Goal: Task Accomplishment & Management: Use online tool/utility

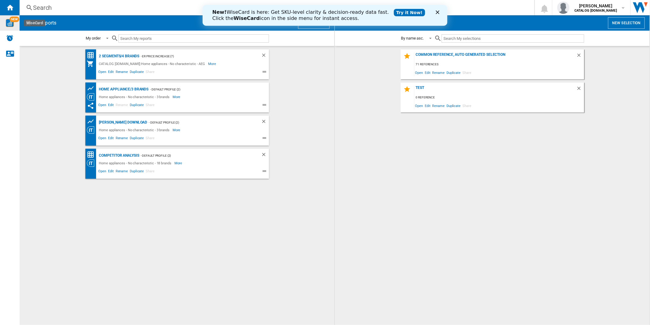
click at [11, 21] on span "NEW" at bounding box center [14, 20] width 10 height 6
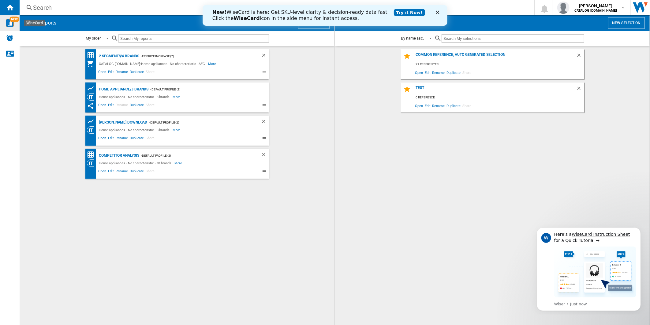
click at [439, 11] on polygon "Close" at bounding box center [438, 12] width 4 height 4
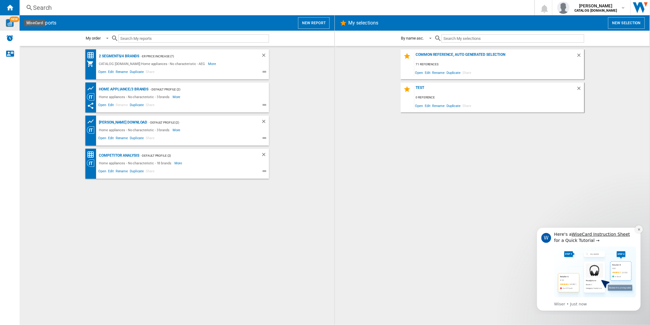
click at [636, 227] on button "Dismiss notification" at bounding box center [639, 229] width 8 height 8
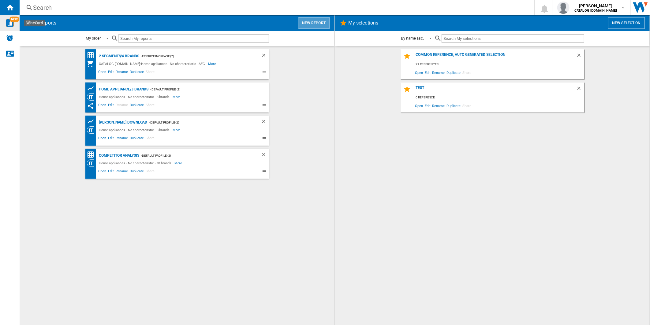
click at [304, 22] on button "New report" at bounding box center [314, 23] width 32 height 12
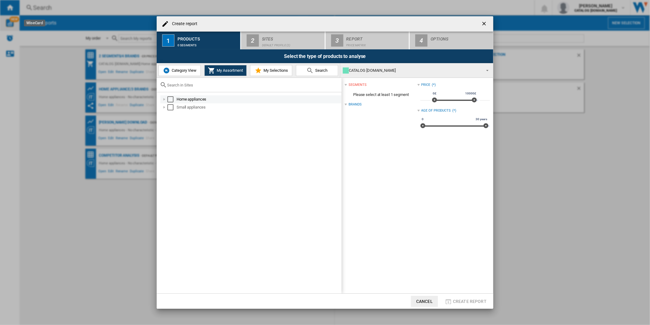
click at [169, 99] on div "Select" at bounding box center [171, 99] width 6 height 6
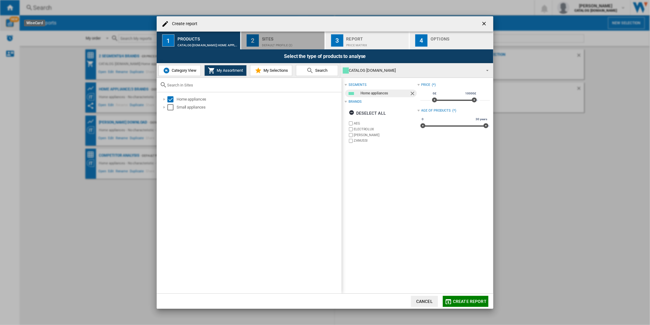
drag, startPoint x: 293, startPoint y: 43, endPoint x: 296, endPoint y: 42, distance: 4.0
click at [292, 43] on div "Default profile (2)" at bounding box center [292, 43] width 60 height 6
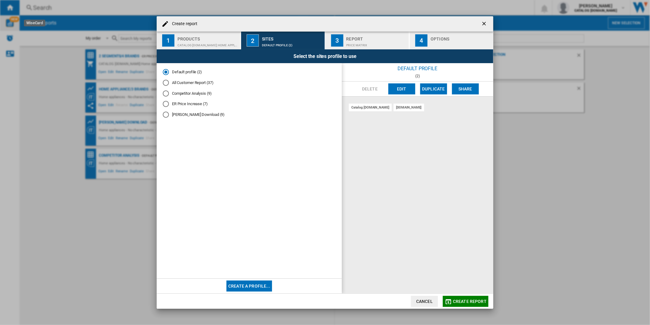
click at [396, 86] on button "Edit" at bounding box center [402, 88] width 27 height 11
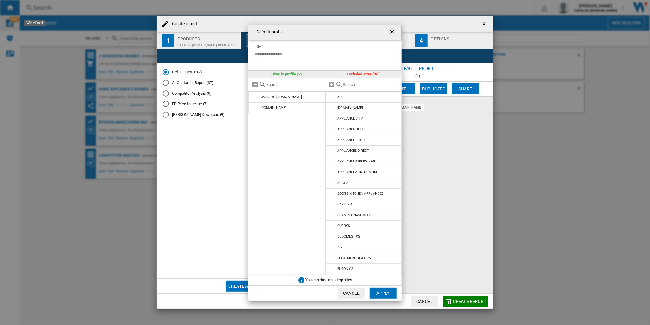
click at [393, 31] on ng-md-icon "getI18NText('BUTTONS.CLOSE_DIALOG')" at bounding box center [393, 32] width 7 height 7
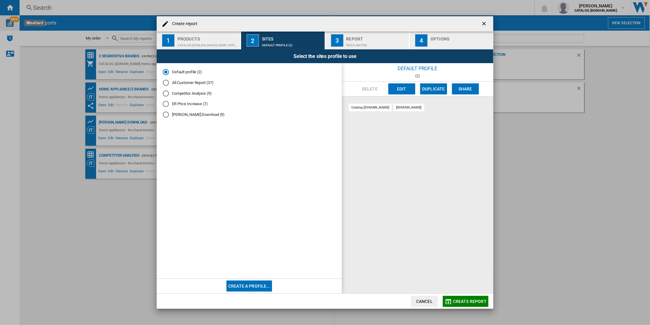
click at [478, 22] on div "Create report" at bounding box center [325, 23] width 337 height 15
click at [494, 20] on div "Create report 1 Products CATALOG ELECTROLUX.UK:Home appliances 2 Sites Default …" at bounding box center [325, 162] width 650 height 325
click at [490, 21] on button "button" at bounding box center [485, 24] width 12 height 12
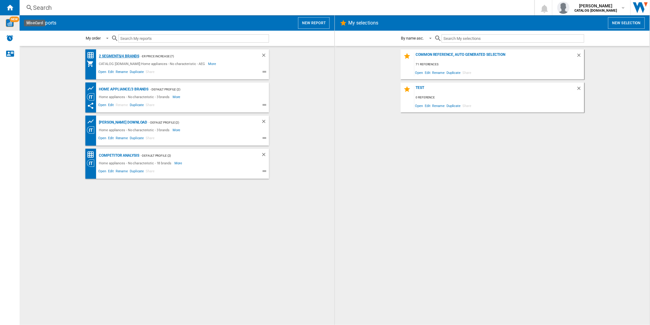
click at [123, 56] on div "2 segments/4 brands" at bounding box center [119, 56] width 42 height 8
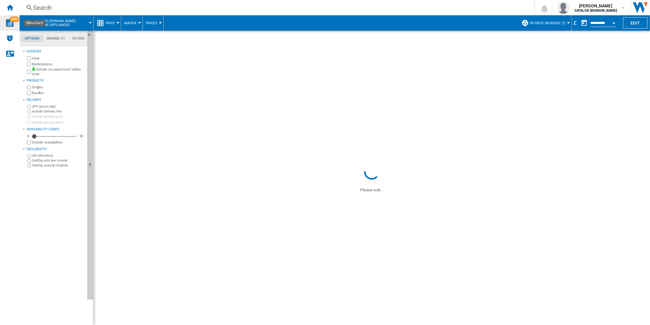
click at [548, 23] on span "ER Price Increase (7)" at bounding box center [548, 23] width 36 height 4
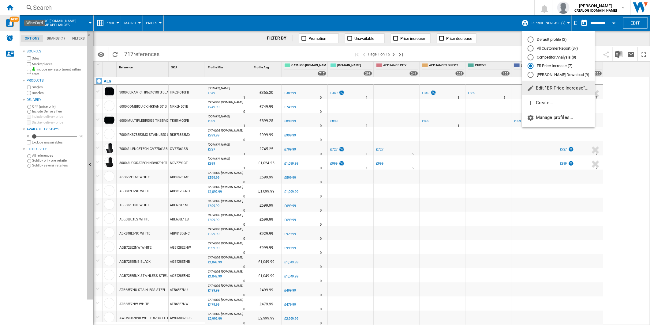
click at [531, 49] on div "All Customer Report (37)" at bounding box center [531, 48] width 6 height 6
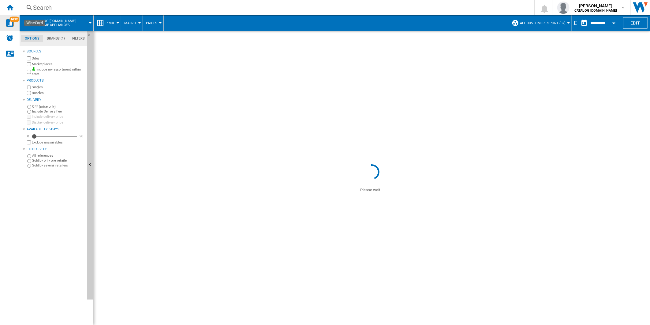
click at [278, 9] on div "Search" at bounding box center [276, 7] width 486 height 9
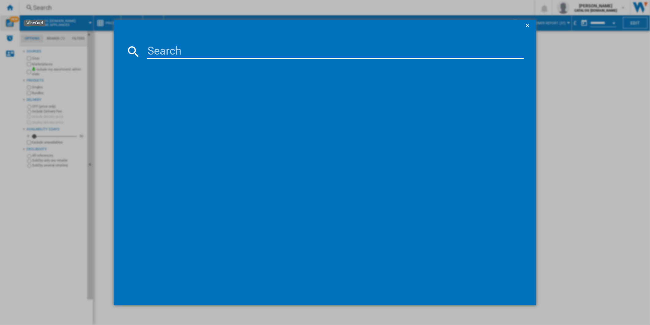
click at [244, 51] on input at bounding box center [336, 51] width 378 height 15
paste input "TR718L4B"
type input "TR718L4B"
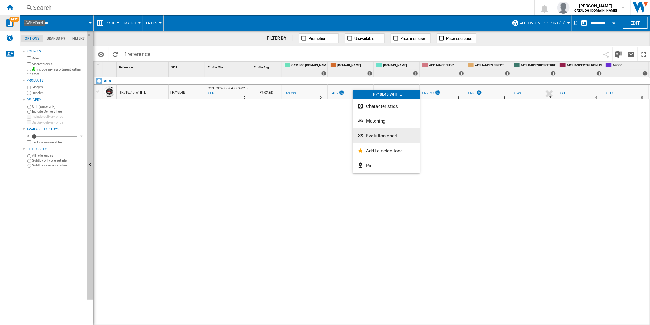
click at [378, 136] on span "Evolution chart" at bounding box center [382, 136] width 32 height 6
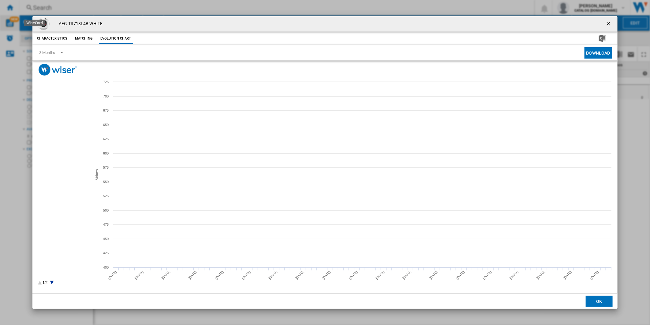
click at [58, 135] on tspan "APPLIANCES DIRECT" at bounding box center [60, 134] width 32 height 3
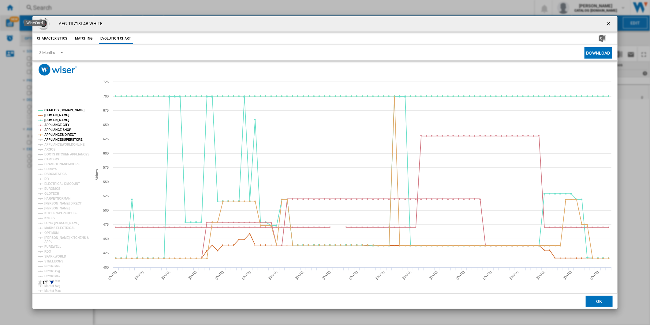
click at [59, 138] on tspan "APPLIANCESUPERSTORE" at bounding box center [63, 139] width 38 height 3
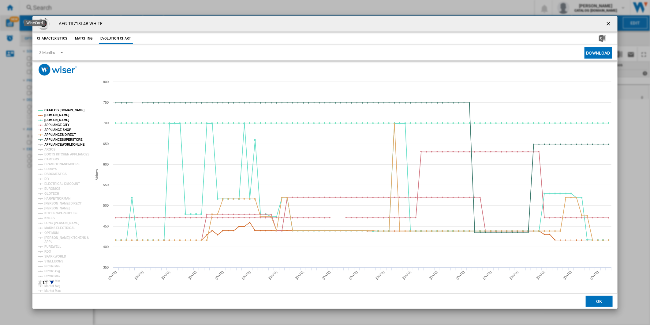
click at [60, 143] on tspan "APPLIANCEWORLDONLINE" at bounding box center [64, 144] width 40 height 3
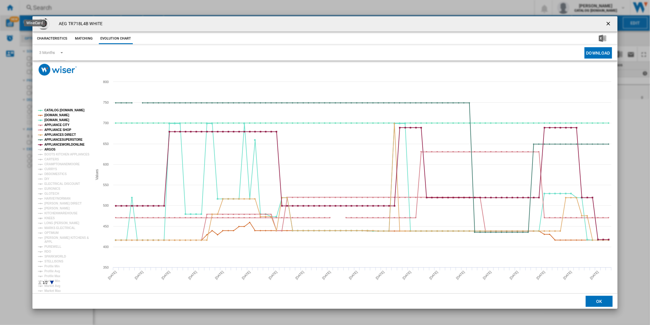
click at [53, 153] on tspan "BOOTS KITCHEN APPLIANCES" at bounding box center [66, 154] width 45 height 3
click at [52, 151] on tspan "ARGOS" at bounding box center [49, 149] width 11 height 3
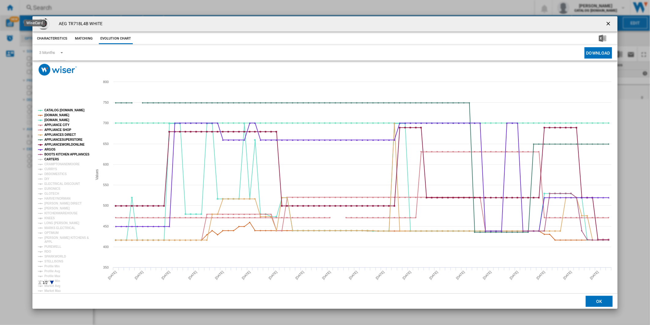
click at [54, 160] on tspan "CARTERS" at bounding box center [51, 158] width 15 height 3
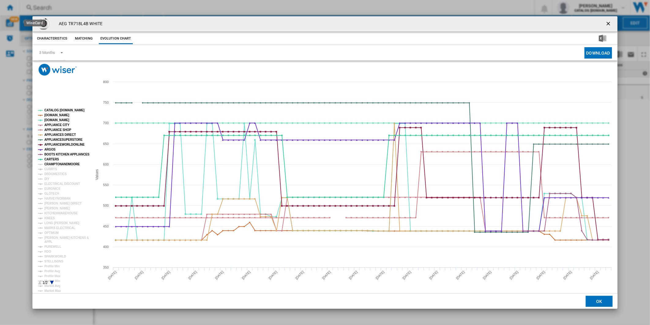
click at [56, 164] on tspan "CRAMPTONANDMOORE" at bounding box center [62, 163] width 36 height 3
click at [51, 172] on tspan "DBDOMESTICS" at bounding box center [55, 173] width 22 height 3
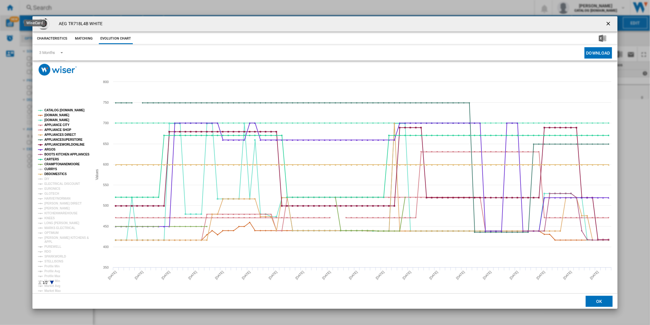
click at [53, 171] on tspan "CURRYS" at bounding box center [50, 168] width 13 height 3
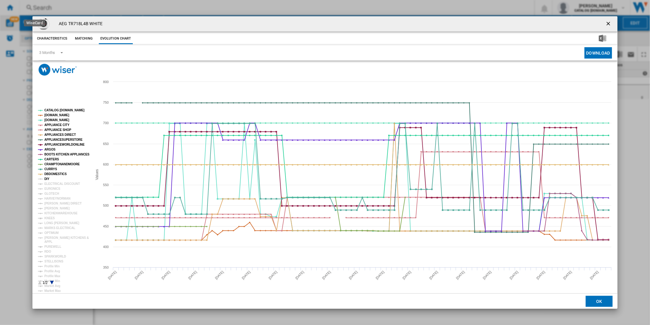
click at [47, 180] on tspan "DIY" at bounding box center [46, 178] width 5 height 3
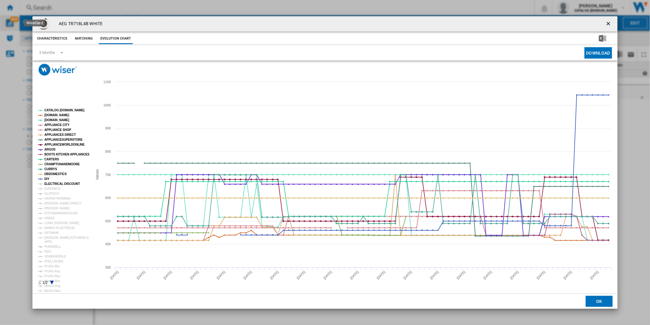
click at [55, 183] on tspan "ELECTRICAL DISCOUNT" at bounding box center [62, 183] width 36 height 3
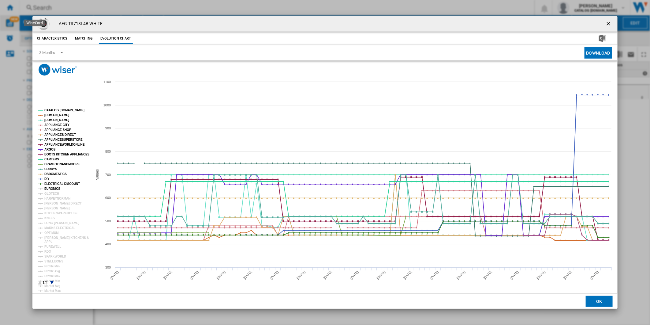
click at [51, 189] on tspan "EURONICS" at bounding box center [52, 188] width 16 height 3
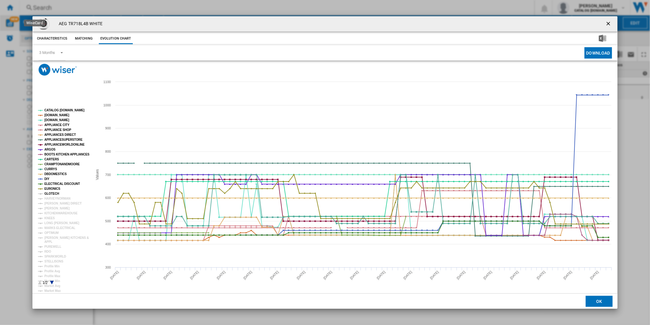
click at [51, 194] on tspan "GLOTECH" at bounding box center [51, 193] width 15 height 3
click at [51, 199] on tspan "HARVEYNORMAN" at bounding box center [57, 198] width 26 height 3
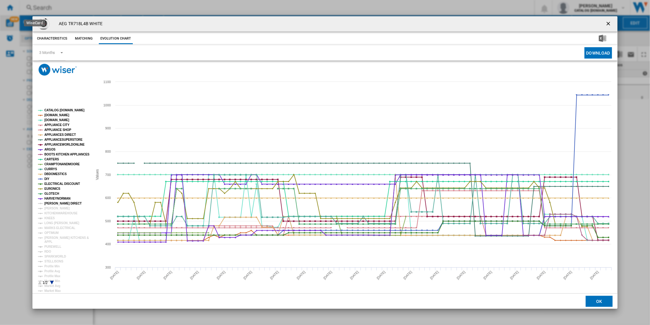
click at [53, 203] on tspan "HUGHES DIRECT" at bounding box center [62, 203] width 37 height 3
click at [53, 209] on tspan "JOHN LEWIS" at bounding box center [56, 207] width 25 height 3
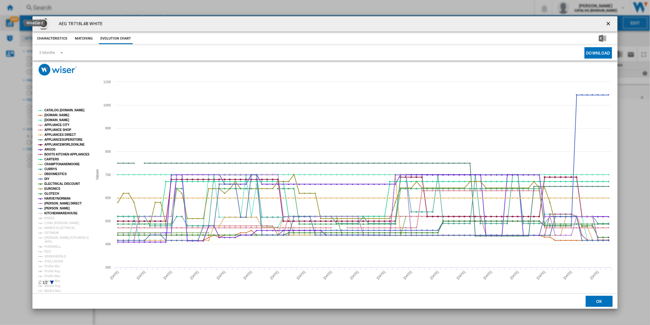
click at [52, 213] on tspan "KITCHENWAREHOUSE" at bounding box center [60, 212] width 33 height 3
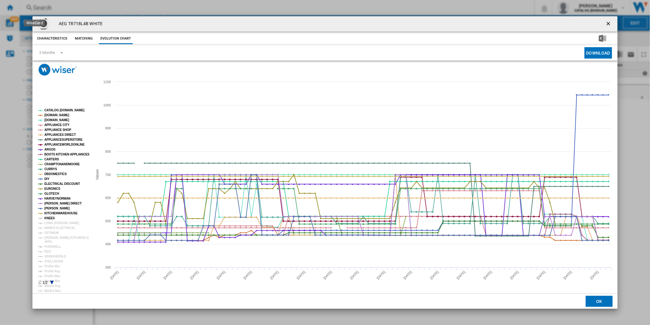
click at [50, 219] on tspan "KNEES" at bounding box center [49, 217] width 10 height 3
click at [54, 224] on tspan "LONG EATON" at bounding box center [61, 222] width 35 height 3
click at [54, 228] on tspan "MARKS ELECTRICAL" at bounding box center [59, 227] width 31 height 3
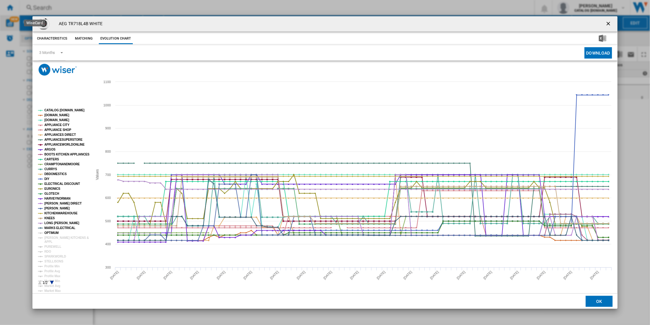
click at [51, 234] on tspan "OPTIMUM" at bounding box center [51, 232] width 14 height 3
click at [53, 240] on rect "Product popup" at bounding box center [63, 196] width 54 height 181
click at [50, 240] on tspan "APPL" at bounding box center [48, 241] width 8 height 3
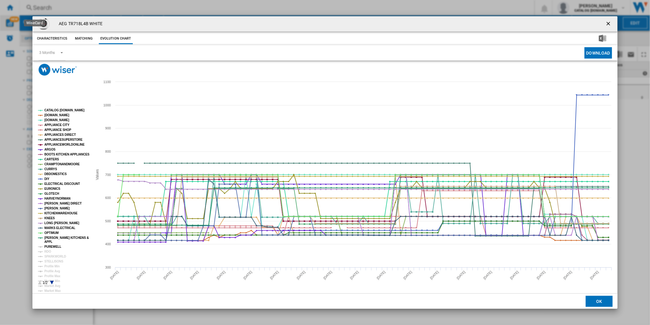
click at [51, 247] on tspan "PUREWELL" at bounding box center [52, 246] width 17 height 3
click at [47, 251] on tspan "RDO" at bounding box center [47, 251] width 7 height 3
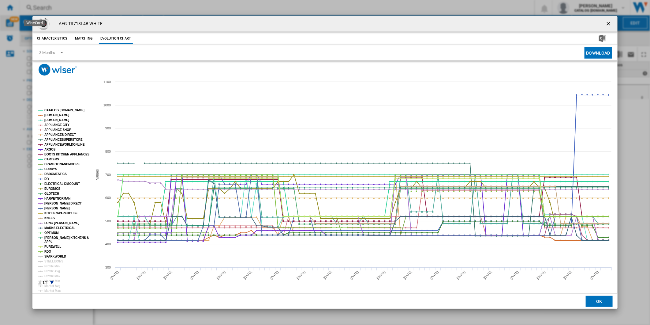
click at [51, 257] on tspan "SPARKWORLD" at bounding box center [55, 255] width 22 height 3
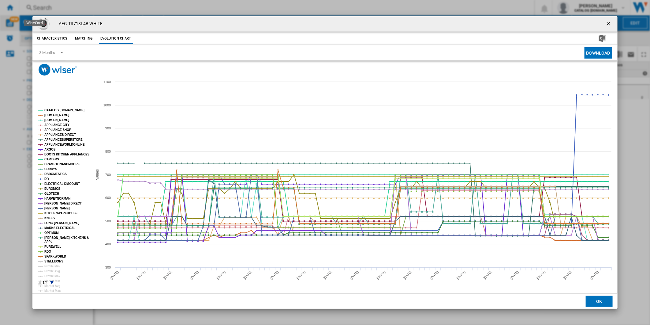
click at [50, 261] on tspan "STELLISONS" at bounding box center [53, 260] width 19 height 3
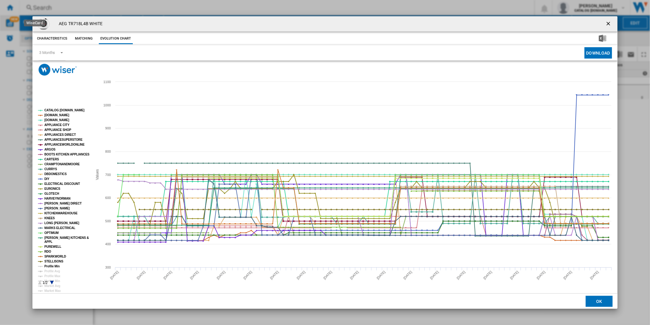
click at [51, 266] on tspan "Profile Min" at bounding box center [51, 265] width 15 height 3
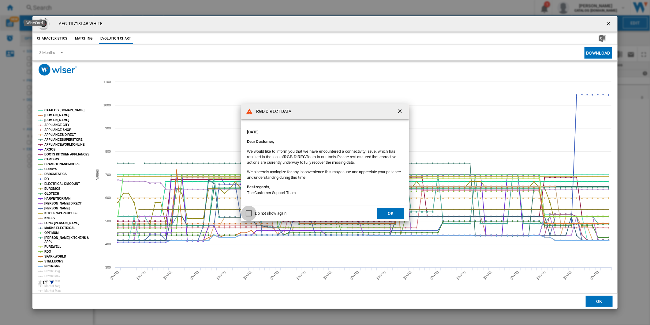
click at [246, 213] on div "Do not show again" at bounding box center [249, 213] width 6 height 6
click at [388, 213] on button "OK" at bounding box center [391, 213] width 27 height 11
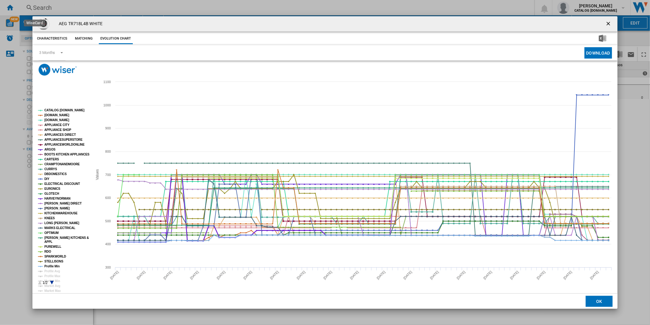
click at [58, 198] on tspan "HARVEYNORMAN" at bounding box center [57, 198] width 26 height 3
click at [56, 204] on tspan "HUGHES DIRECT" at bounding box center [62, 203] width 37 height 3
click at [66, 139] on tspan "APPLIANCESUPERSTORE" at bounding box center [63, 139] width 38 height 3
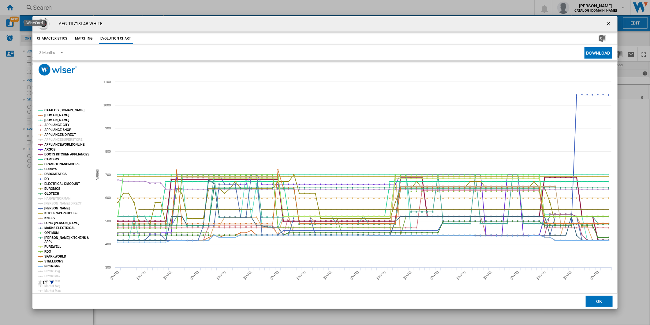
click at [65, 143] on tspan "APPLIANCEWORLDONLINE" at bounding box center [64, 144] width 40 height 3
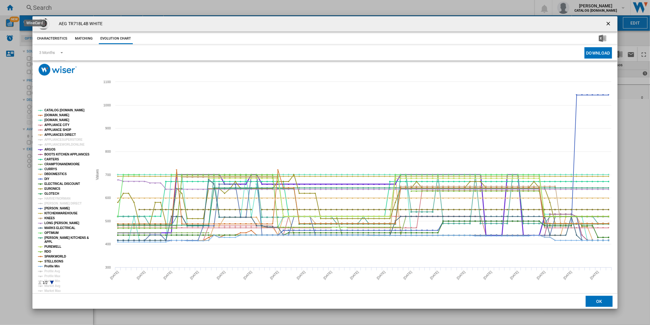
click at [52, 150] on tspan "ARGOS" at bounding box center [49, 149] width 11 height 3
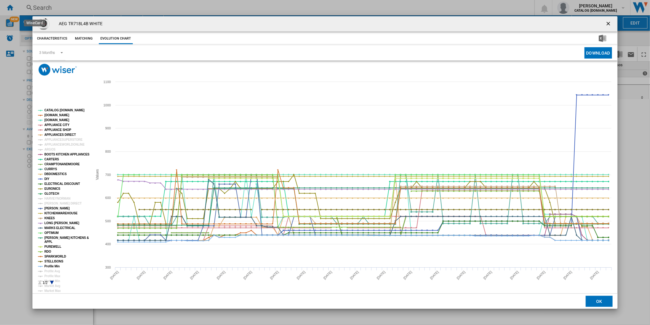
click at [54, 163] on tspan "CRAMPTONANDMOORE" at bounding box center [62, 163] width 36 height 3
click at [57, 238] on tspan "PAUL DAVIES KITCHENS &" at bounding box center [66, 237] width 44 height 3
click at [65, 213] on tspan "KITCHENWAREHOUSE" at bounding box center [60, 212] width 33 height 3
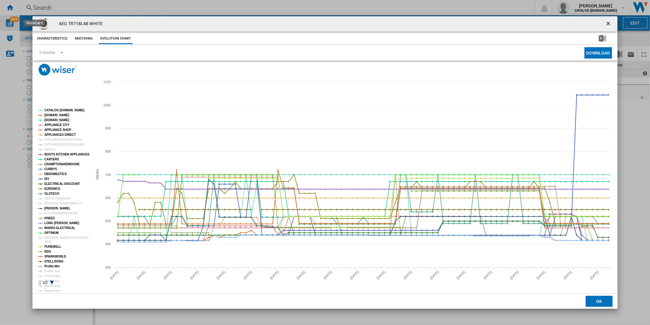
click at [55, 222] on tspan "LONG EATON" at bounding box center [61, 222] width 35 height 3
click at [52, 231] on tspan "OPTIMUM" at bounding box center [51, 232] width 14 height 3
click at [49, 158] on tspan "CARTERS" at bounding box center [51, 158] width 15 height 3
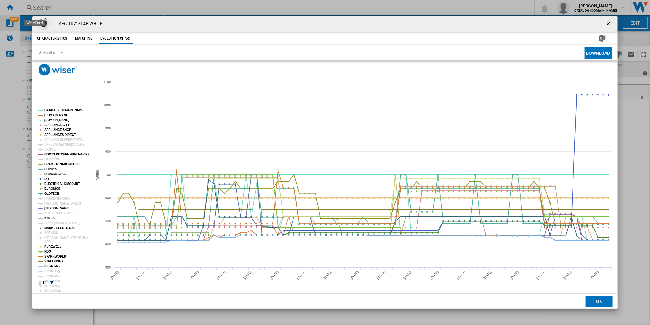
click at [55, 173] on tspan "DBDOMESTICS" at bounding box center [55, 173] width 22 height 3
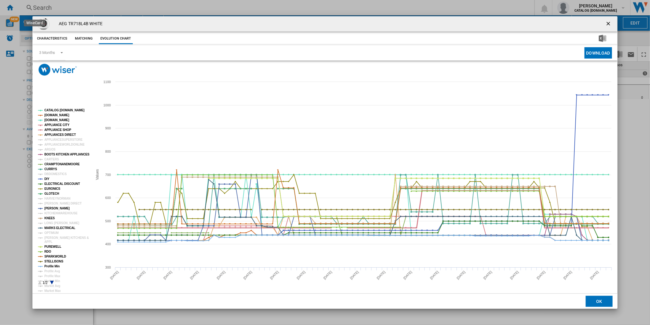
click at [60, 130] on tspan "APPLIANCE SHOP" at bounding box center [57, 129] width 27 height 3
click at [53, 188] on tspan "EURONICS" at bounding box center [52, 188] width 16 height 3
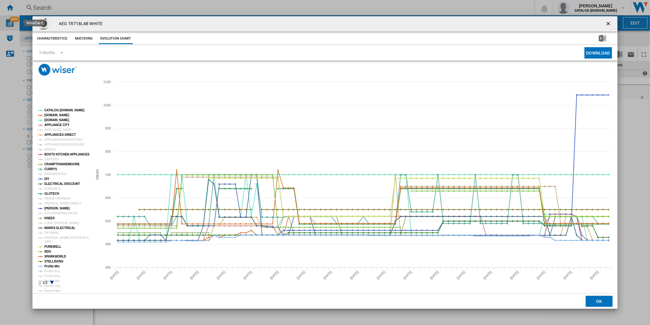
click at [51, 192] on tspan "GLOTECH" at bounding box center [51, 193] width 15 height 3
click at [55, 260] on tspan "STELLISONS" at bounding box center [53, 260] width 19 height 3
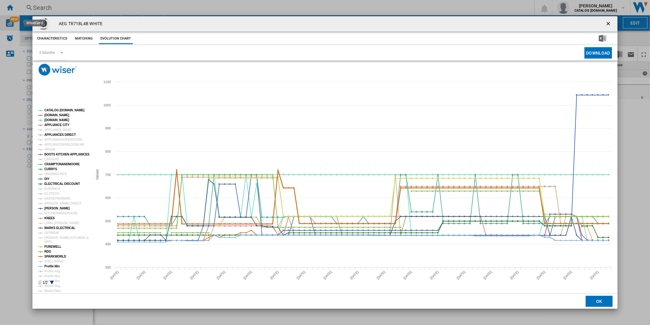
click at [52, 257] on tspan "SPARKWORLD" at bounding box center [55, 255] width 22 height 3
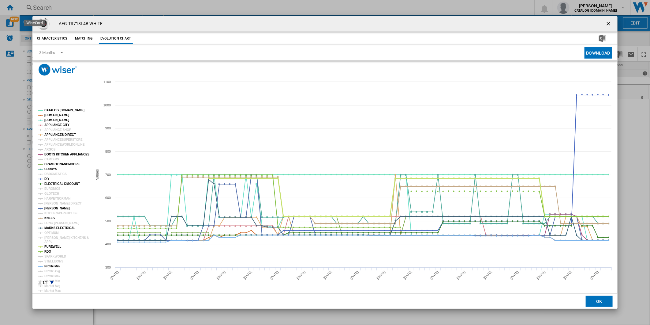
click at [52, 247] on tspan "PUREWELL" at bounding box center [52, 246] width 17 height 3
click at [47, 180] on tspan "DIY" at bounding box center [46, 178] width 5 height 3
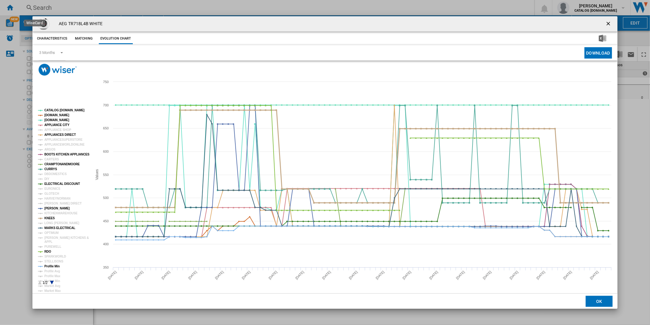
click at [49, 217] on tspan "KNEES" at bounding box center [49, 217] width 10 height 3
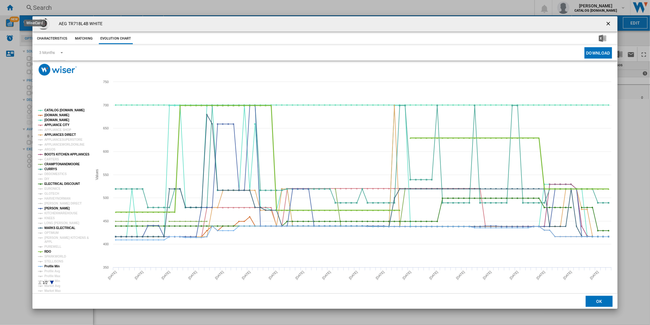
click at [47, 252] on tspan "RDO" at bounding box center [47, 251] width 7 height 3
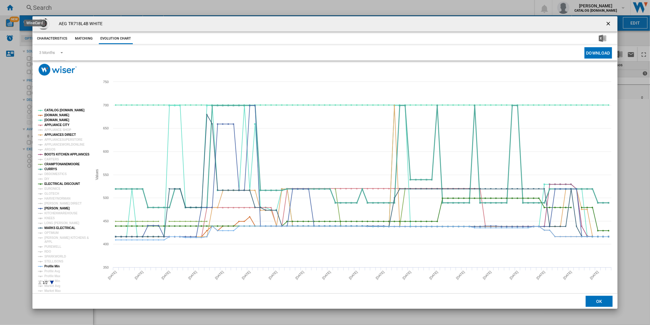
click at [48, 169] on tspan "CURRYS" at bounding box center [50, 168] width 13 height 3
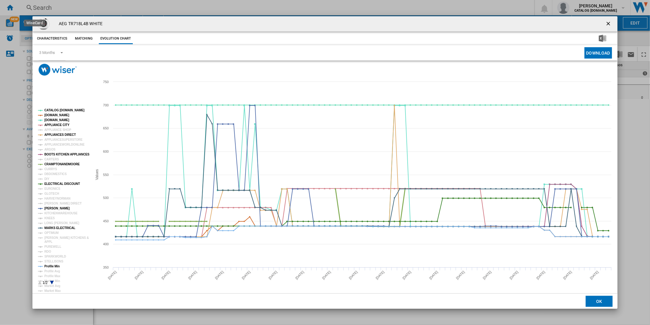
click at [67, 163] on tspan "CRAMPTONANDMOORE" at bounding box center [62, 163] width 36 height 3
click at [67, 164] on tspan "CRAMPTONANDMOORE" at bounding box center [62, 163] width 36 height 3
click at [61, 154] on tspan "BOOTS KITCHEN APPLIANCES" at bounding box center [66, 154] width 45 height 3
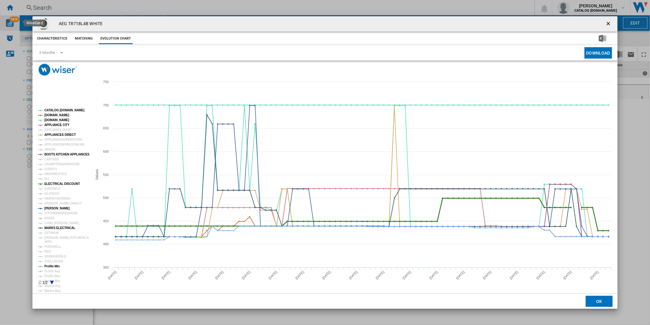
click at [67, 185] on tspan "ELECTRICAL DISCOUNT" at bounding box center [62, 183] width 36 height 3
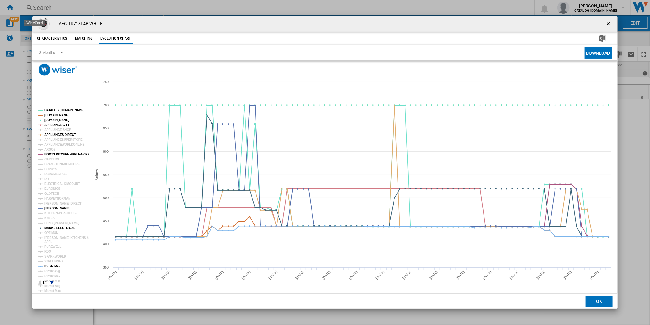
click at [604, 22] on button "Product popup" at bounding box center [609, 24] width 12 height 12
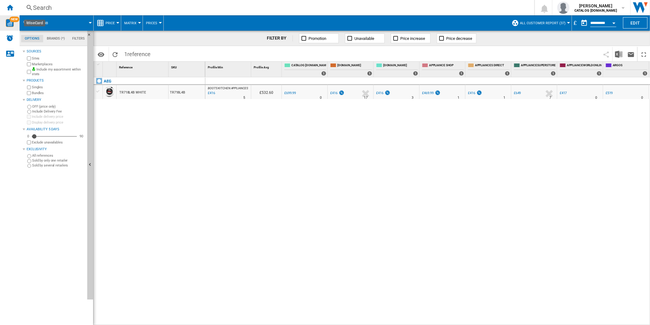
click at [336, 93] on div "£416" at bounding box center [333, 93] width 7 height 4
click at [10, 6] on ng-md-icon "Home" at bounding box center [9, 7] width 7 height 7
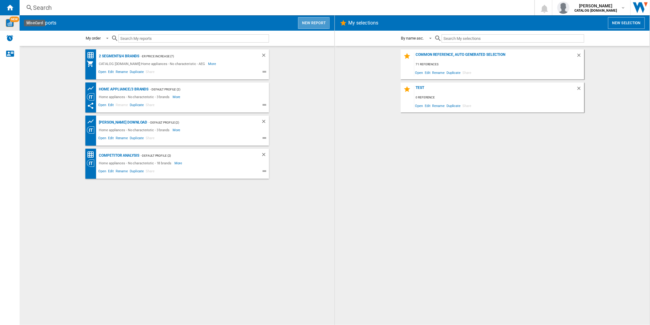
click at [309, 21] on button "New report" at bounding box center [314, 23] width 32 height 12
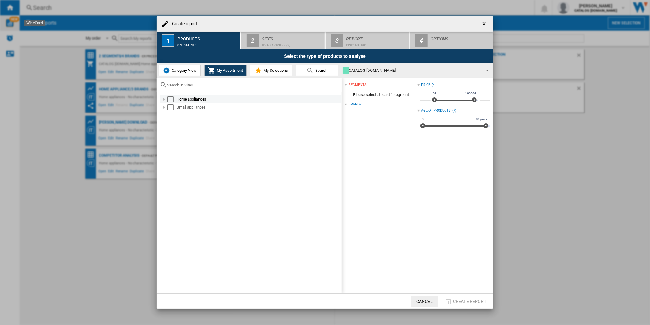
click at [172, 102] on div "Select" at bounding box center [171, 99] width 6 height 6
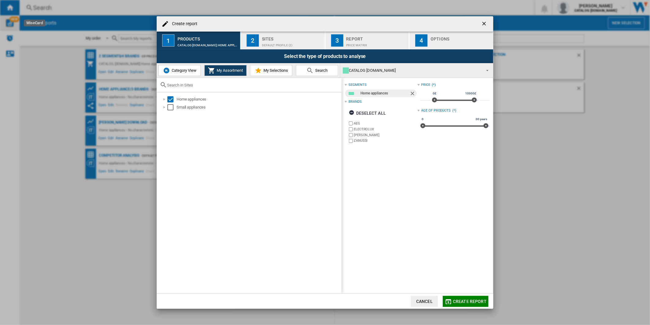
click at [372, 133] on label "JOHN LEWIS" at bounding box center [385, 135] width 63 height 5
click at [360, 129] on label "ELECTROLUX" at bounding box center [385, 129] width 63 height 5
click at [357, 138] on label "ZANUSSI" at bounding box center [383, 141] width 70 height 6
click at [270, 38] on div "Sites" at bounding box center [292, 37] width 60 height 6
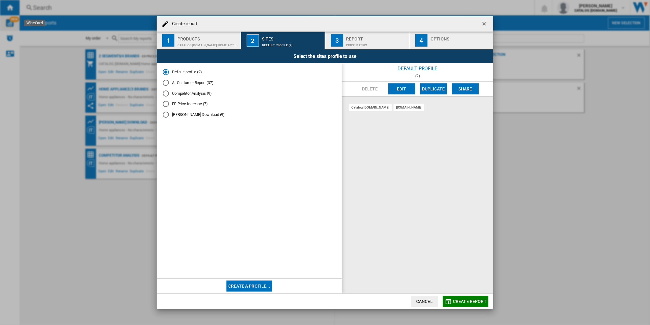
click at [457, 294] on md-dialog-actions "Cancel Create report" at bounding box center [325, 300] width 337 height 15
click at [459, 296] on button "Create report" at bounding box center [466, 301] width 46 height 11
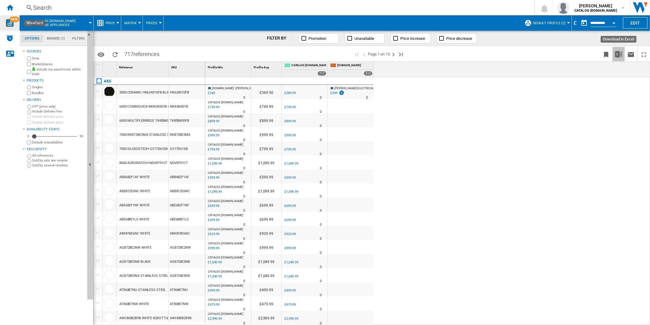
click at [616, 55] on img "Download in Excel" at bounding box center [619, 54] width 7 height 7
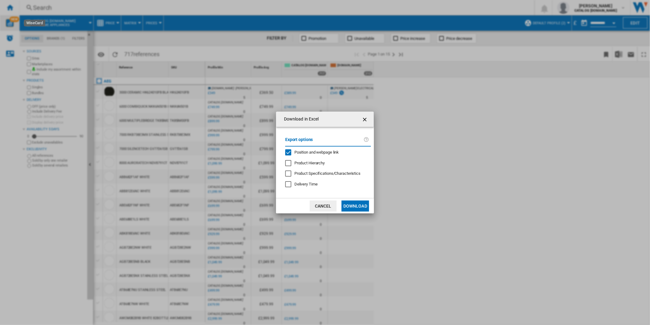
click at [323, 152] on span "Position and webpage link" at bounding box center [317, 152] width 45 height 5
click at [361, 207] on button "Download" at bounding box center [356, 205] width 28 height 11
